Goal: Transaction & Acquisition: Purchase product/service

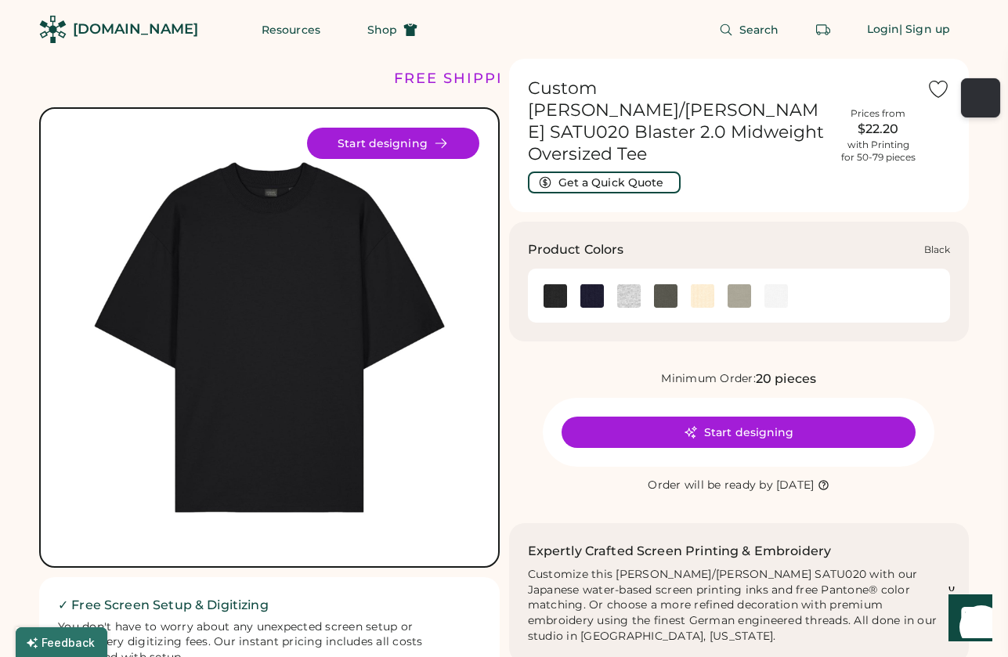
click at [558, 284] on img at bounding box center [556, 296] width 24 height 24
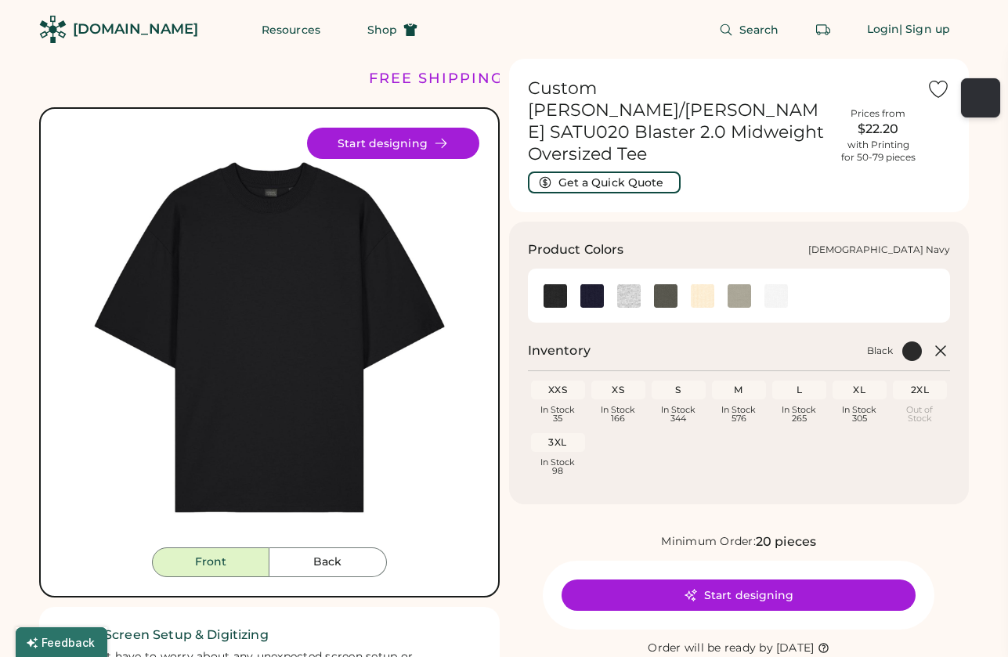
click at [592, 284] on img at bounding box center [593, 296] width 24 height 24
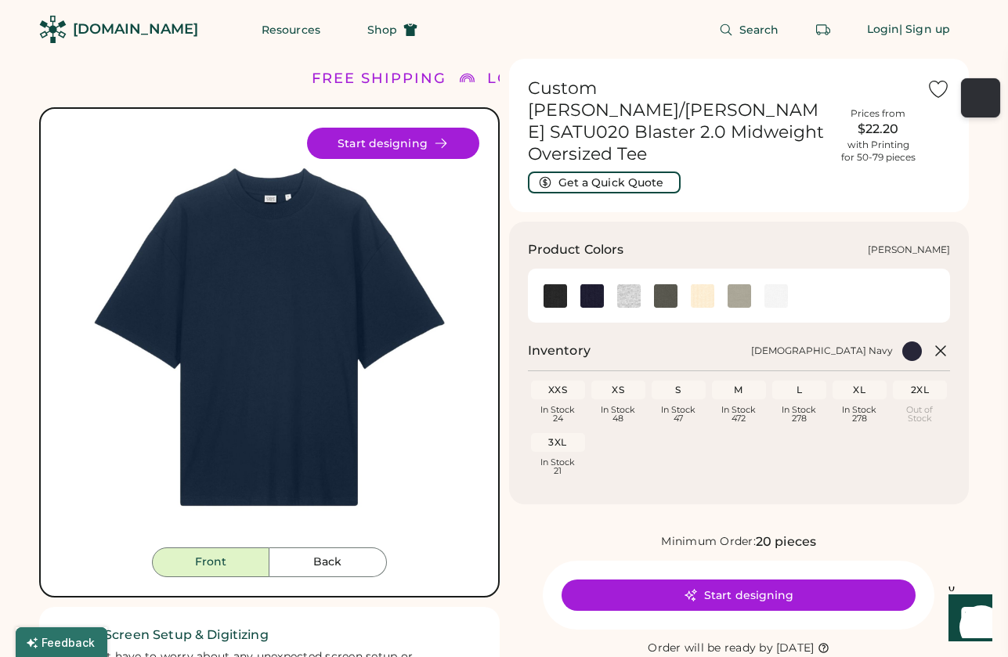
click at [632, 284] on img at bounding box center [629, 296] width 24 height 24
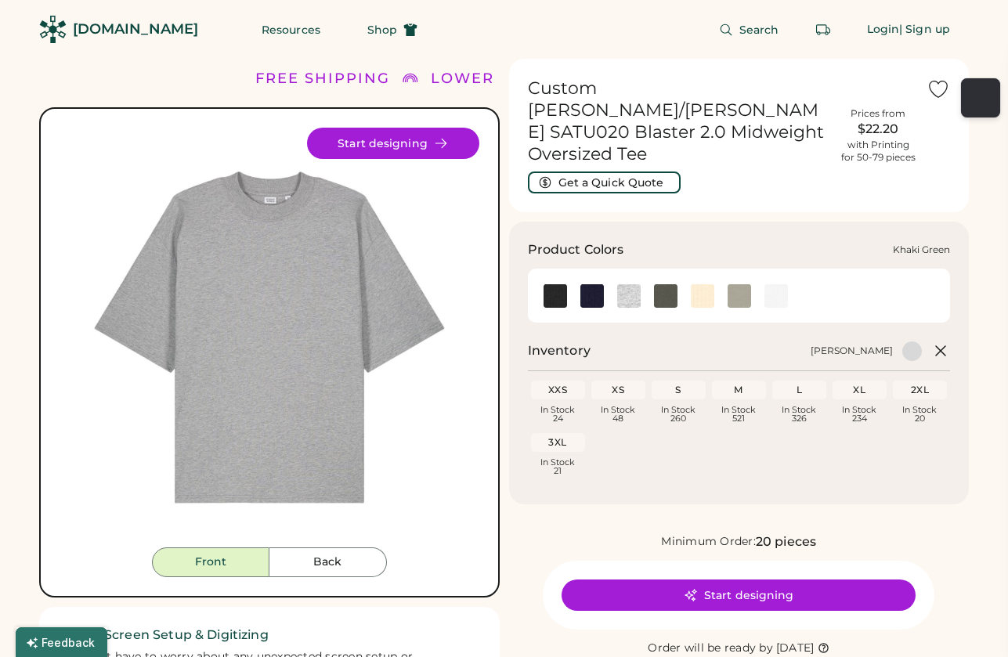
click at [664, 284] on img at bounding box center [666, 296] width 24 height 24
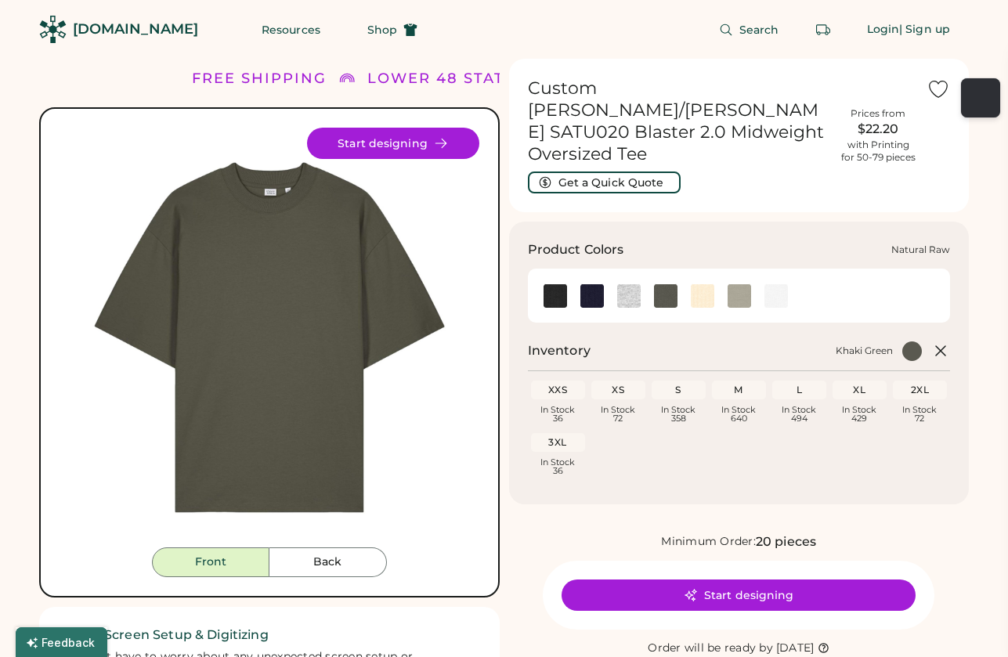
click at [703, 284] on img at bounding box center [703, 296] width 24 height 24
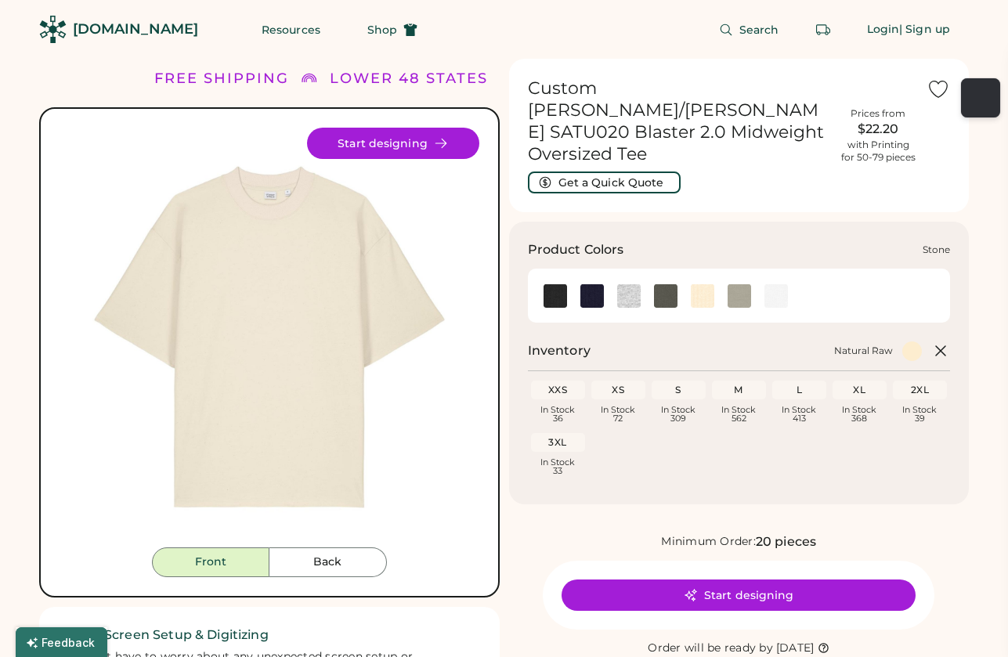
click at [755, 284] on div at bounding box center [739, 296] width 37 height 24
click at [781, 284] on img at bounding box center [777, 296] width 24 height 24
